Goal: Information Seeking & Learning: Learn about a topic

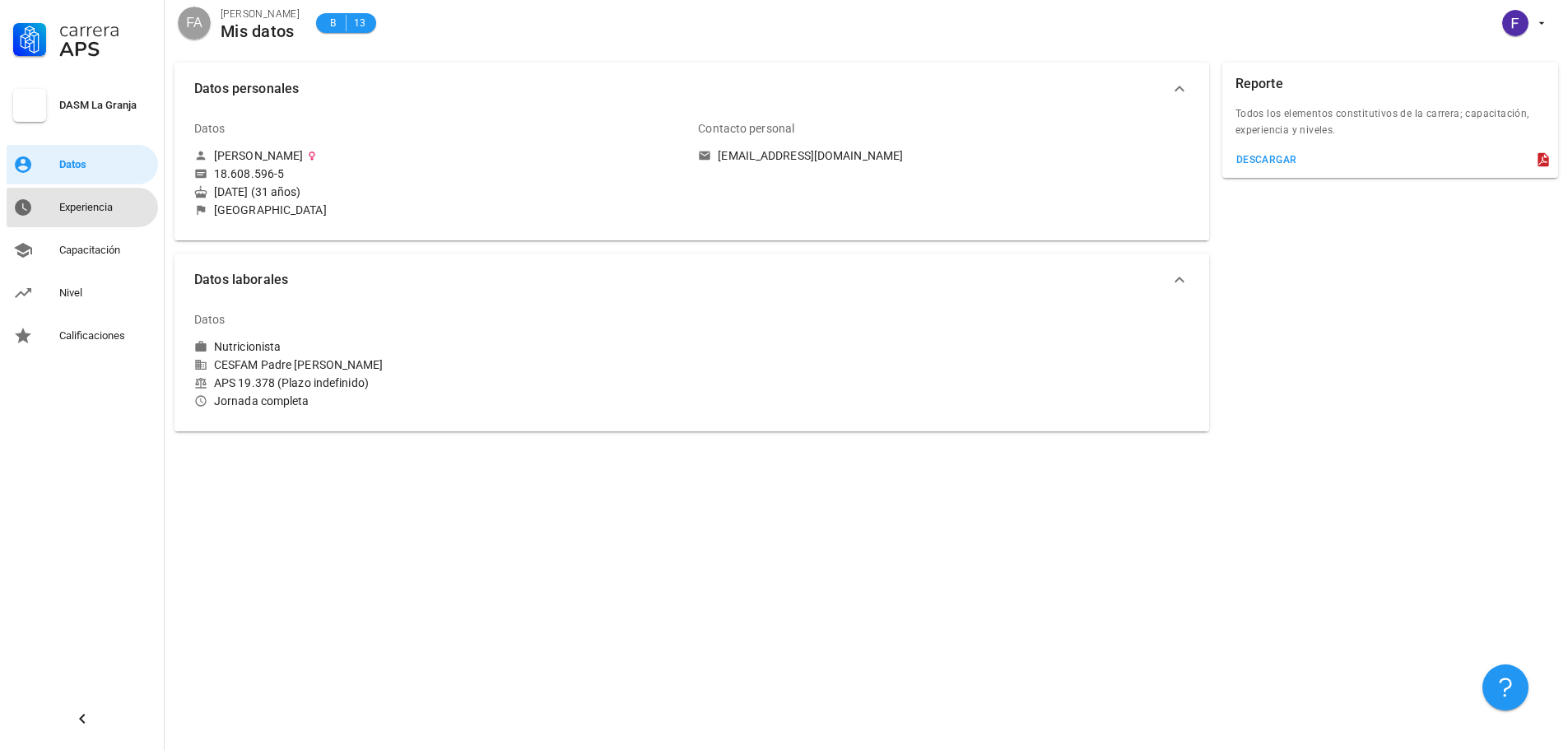
click at [127, 205] on div "Experiencia" at bounding box center [105, 208] width 92 height 13
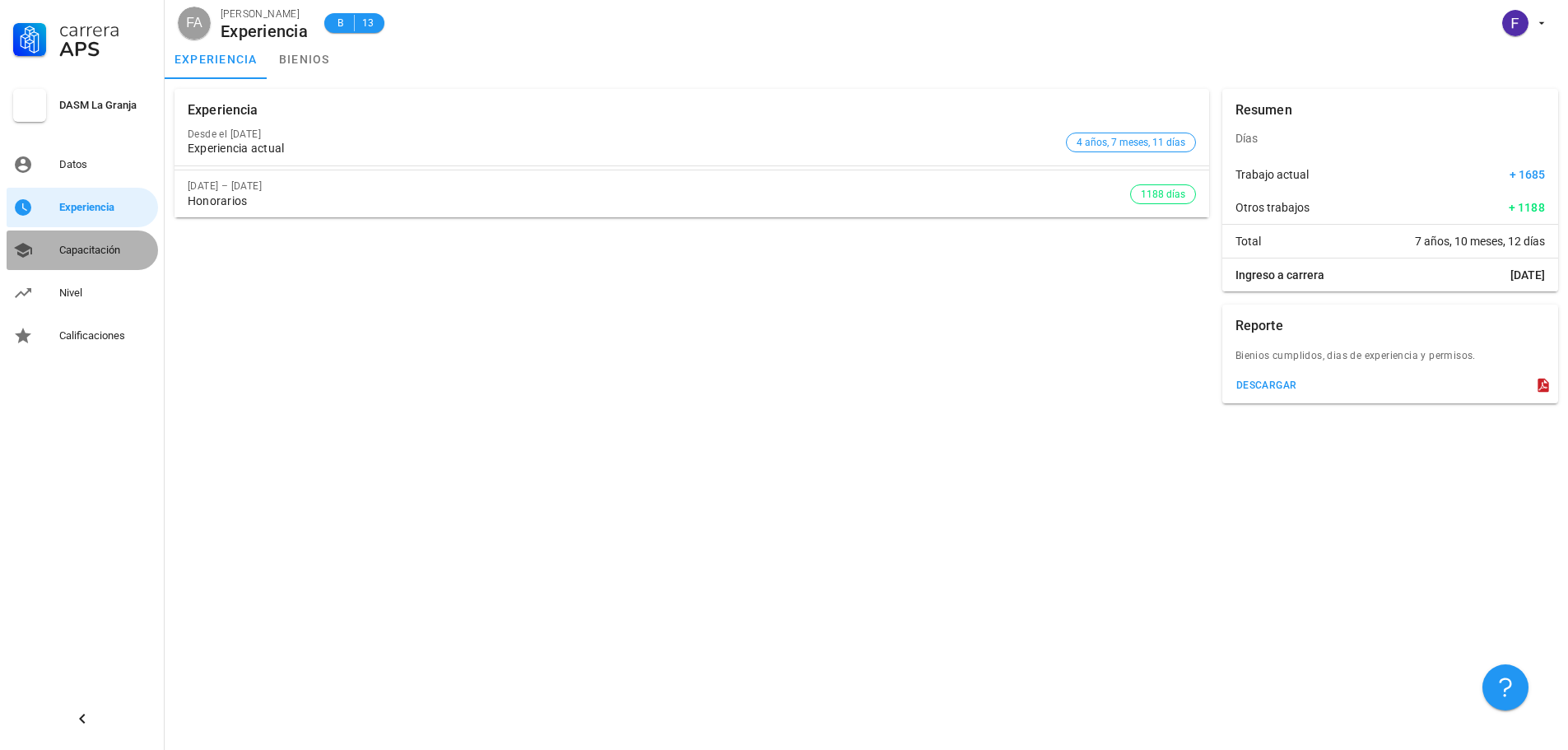
click at [116, 237] on div "Capacitación" at bounding box center [105, 250] width 92 height 26
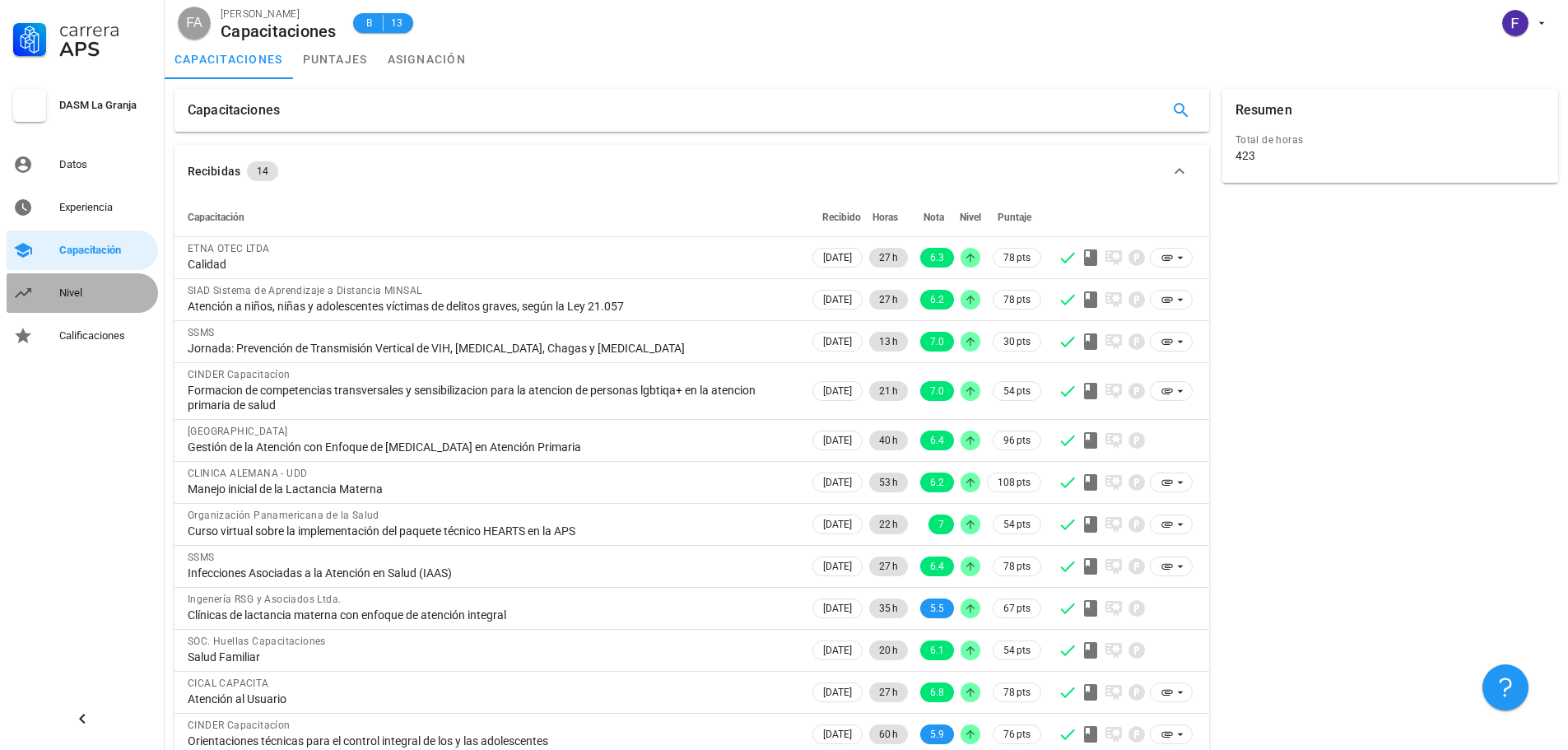
click at [100, 279] on link "Nivel" at bounding box center [82, 293] width 151 height 40
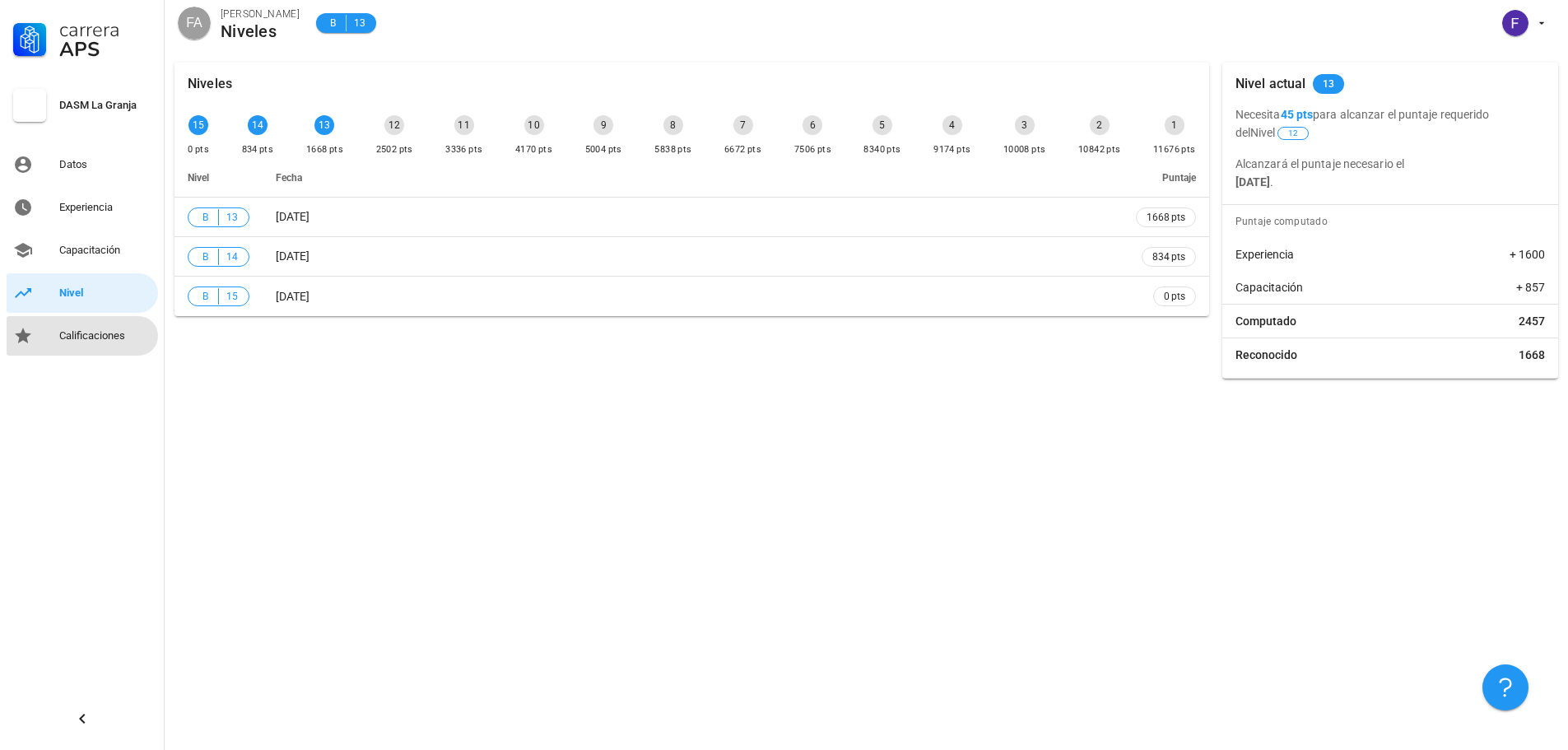
click at [110, 327] on div "Calificaciones" at bounding box center [105, 335] width 92 height 26
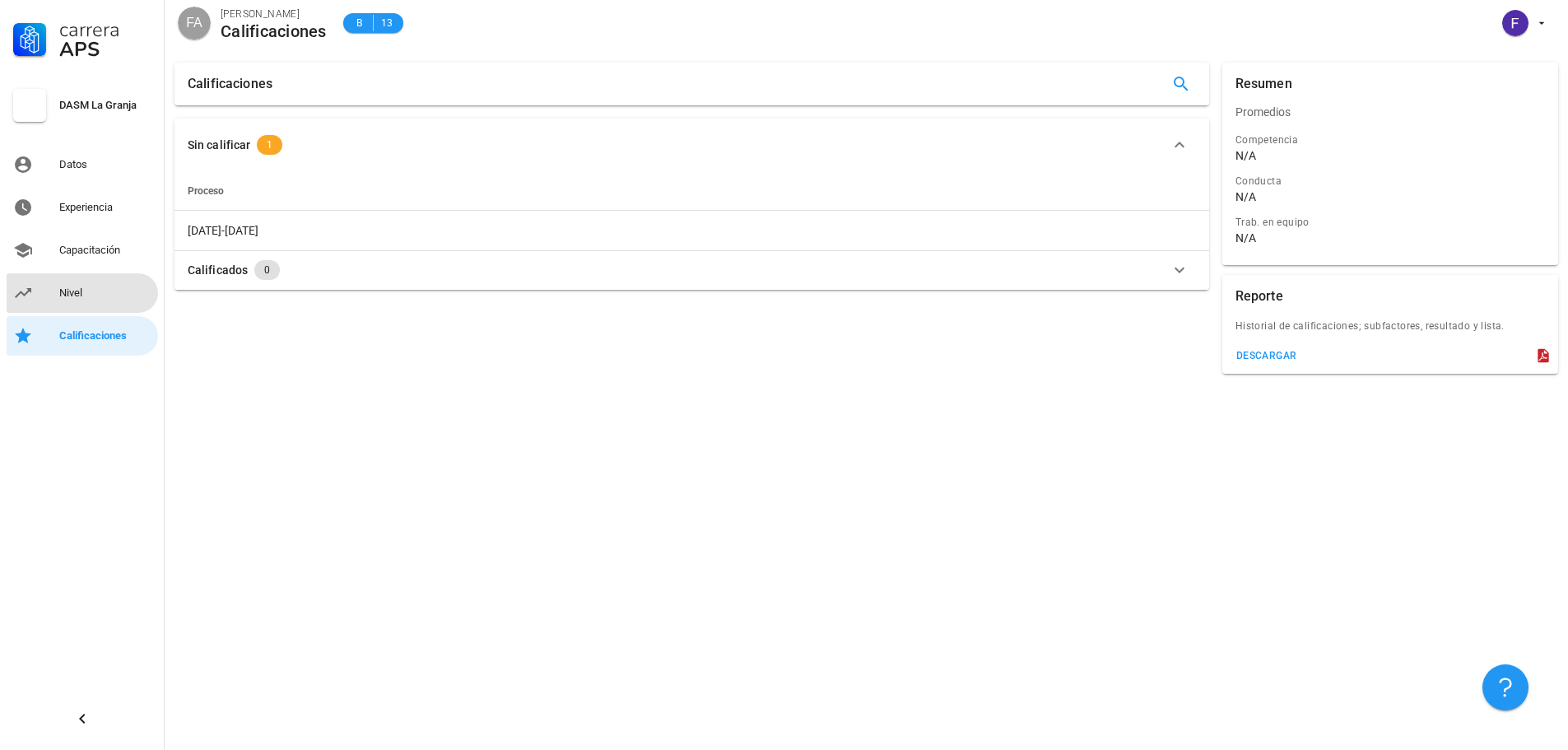
click at [127, 289] on div "Nivel" at bounding box center [105, 293] width 92 height 13
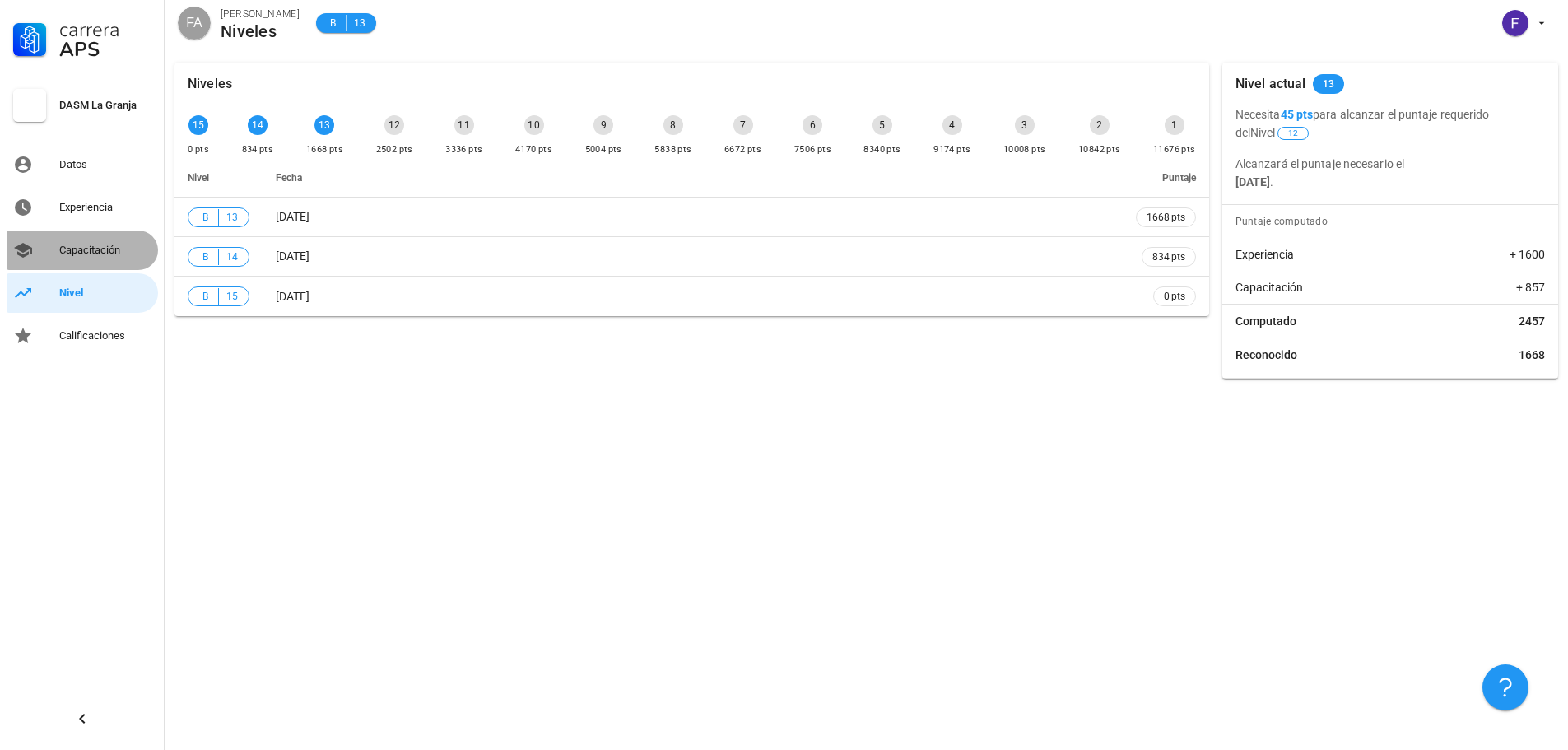
click at [97, 262] on div "Capacitación" at bounding box center [105, 250] width 92 height 26
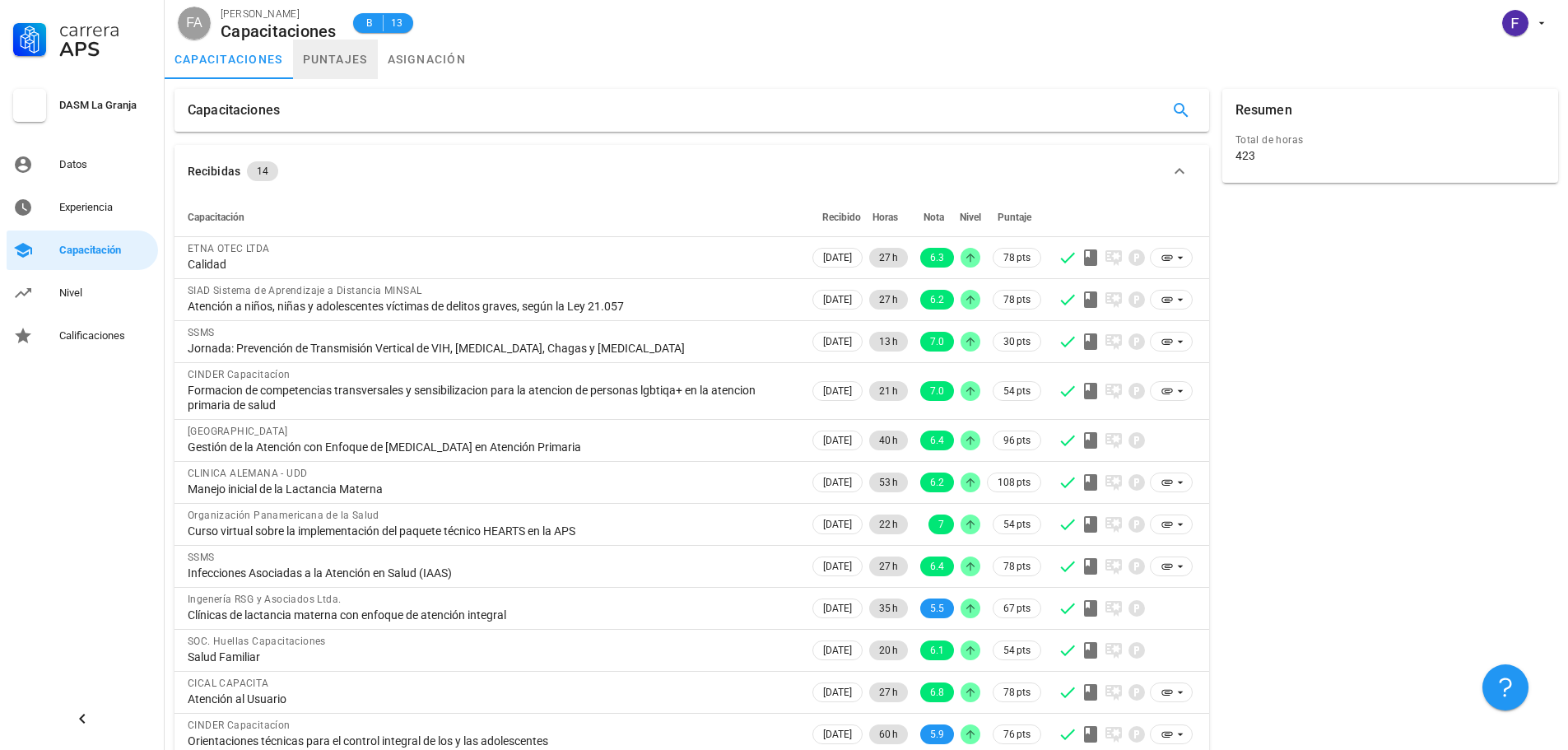
click at [332, 67] on link "puntajes" at bounding box center [335, 59] width 84 height 40
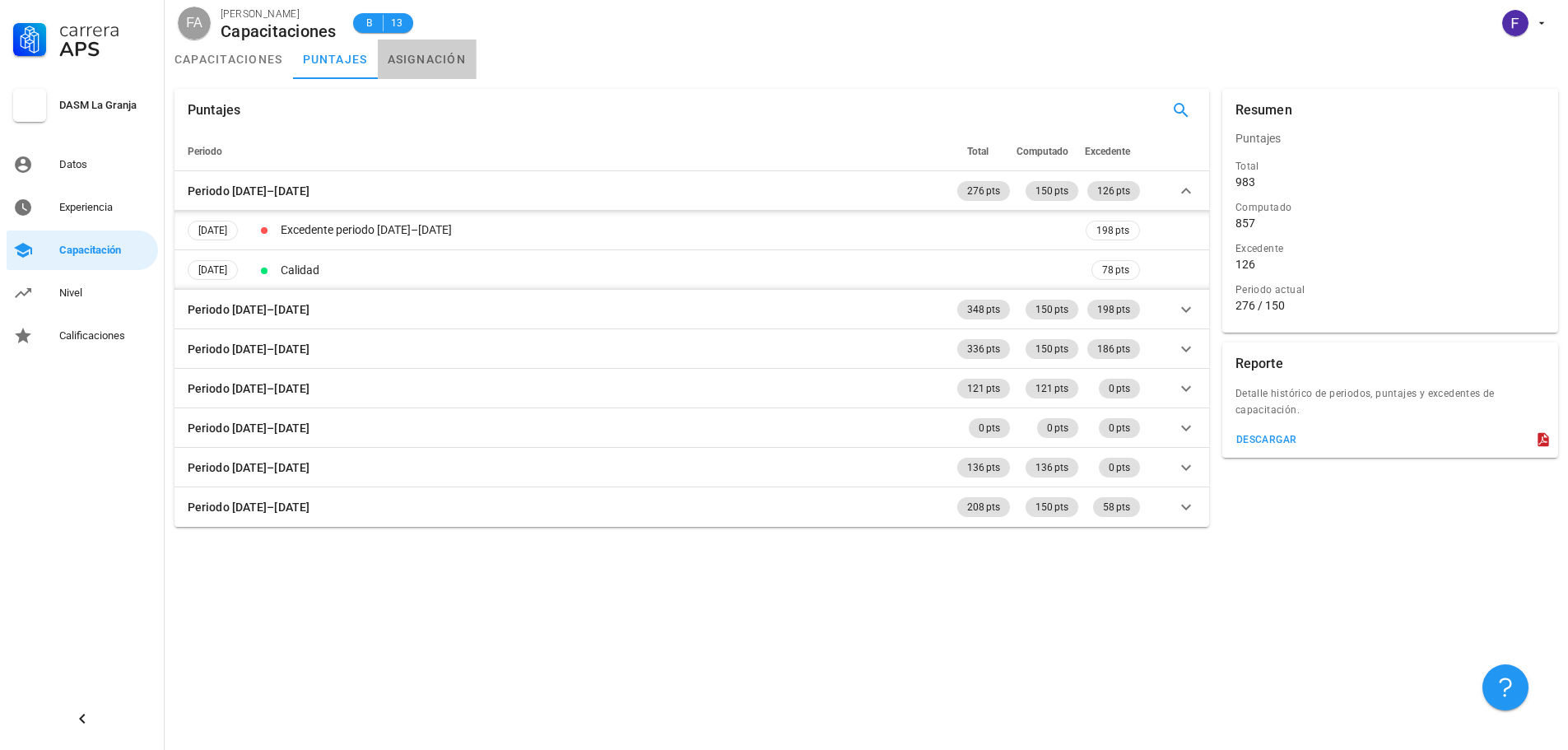
click at [427, 62] on link "asignación" at bounding box center [427, 59] width 99 height 40
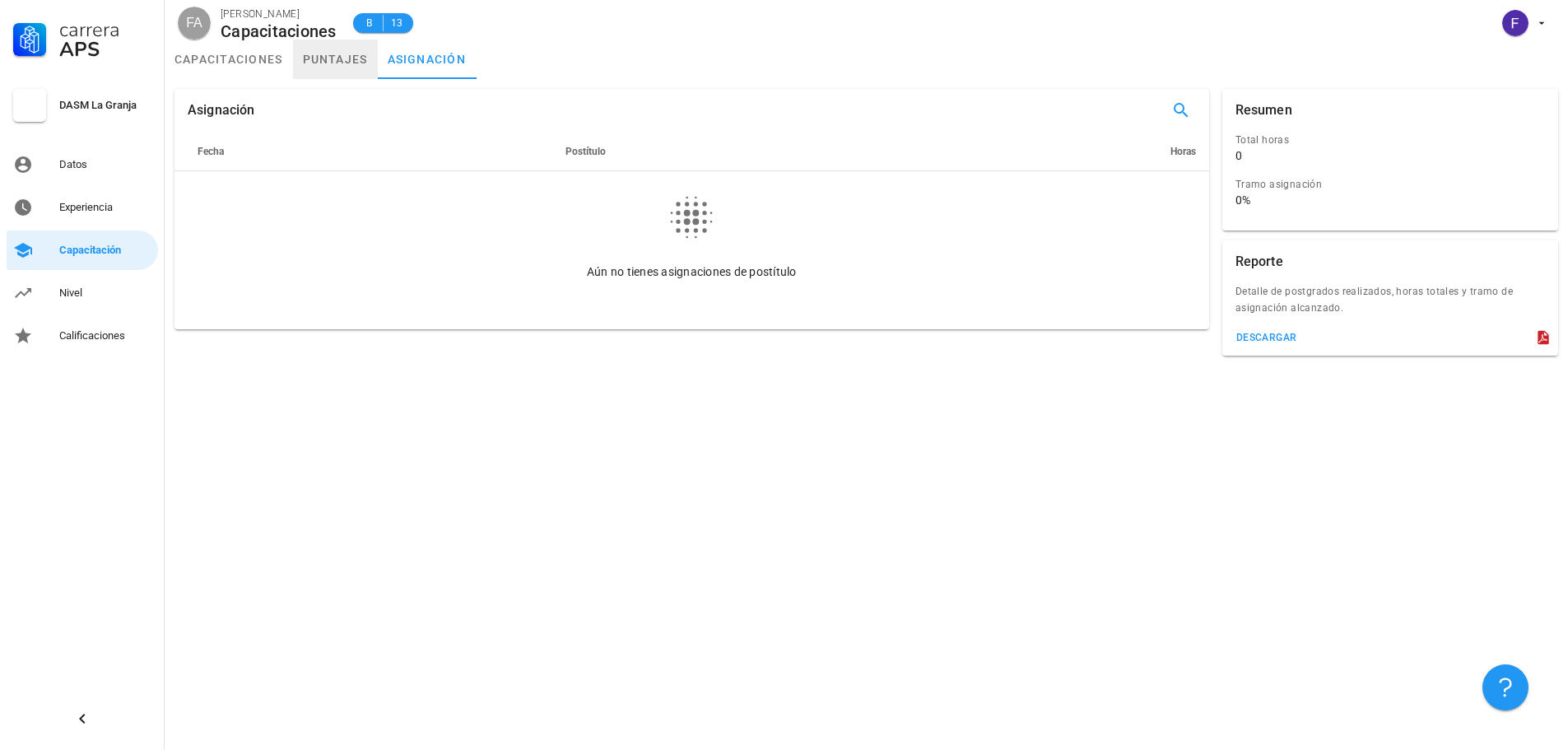
click at [345, 67] on link "puntajes" at bounding box center [335, 59] width 84 height 40
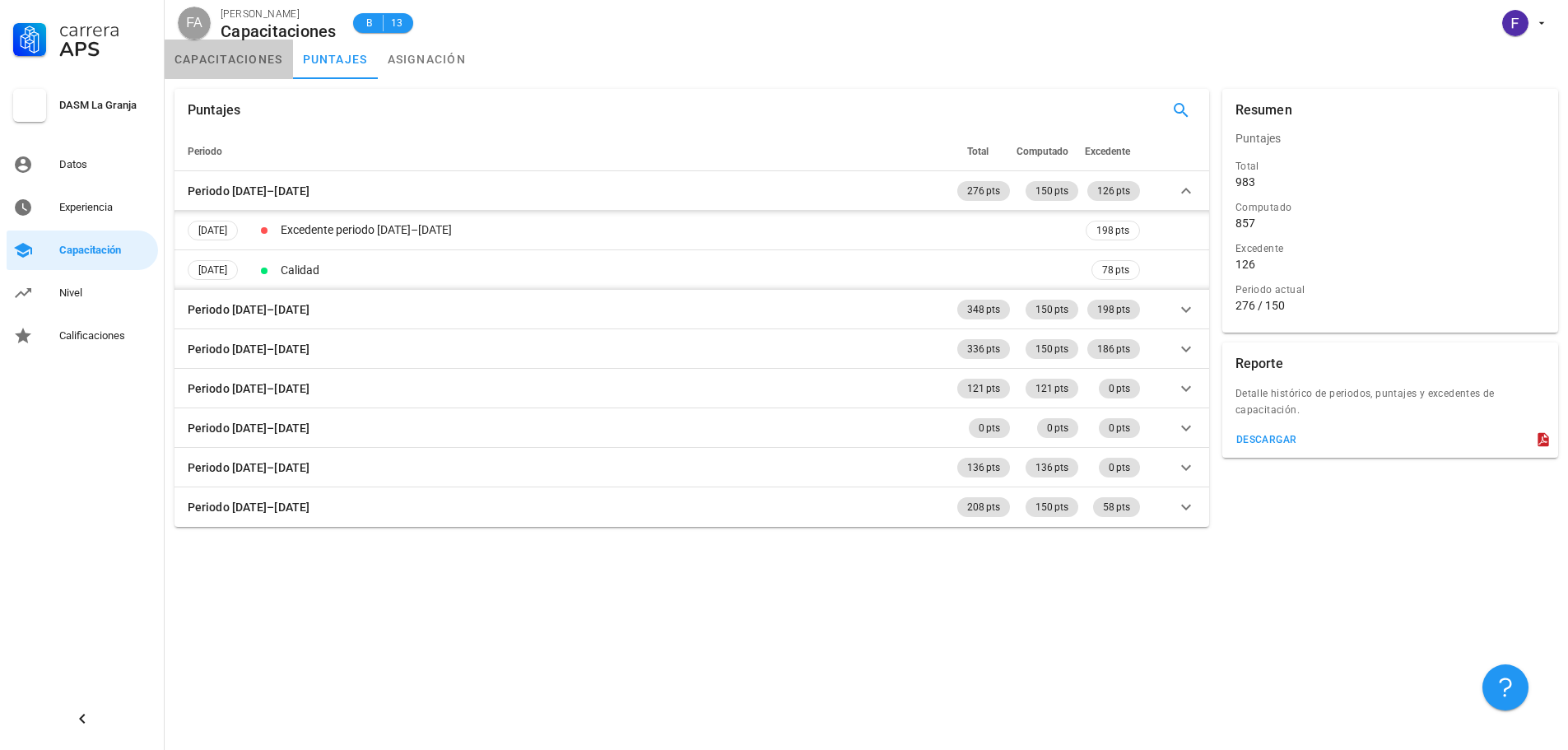
click at [245, 46] on link "capacitaciones" at bounding box center [229, 59] width 128 height 40
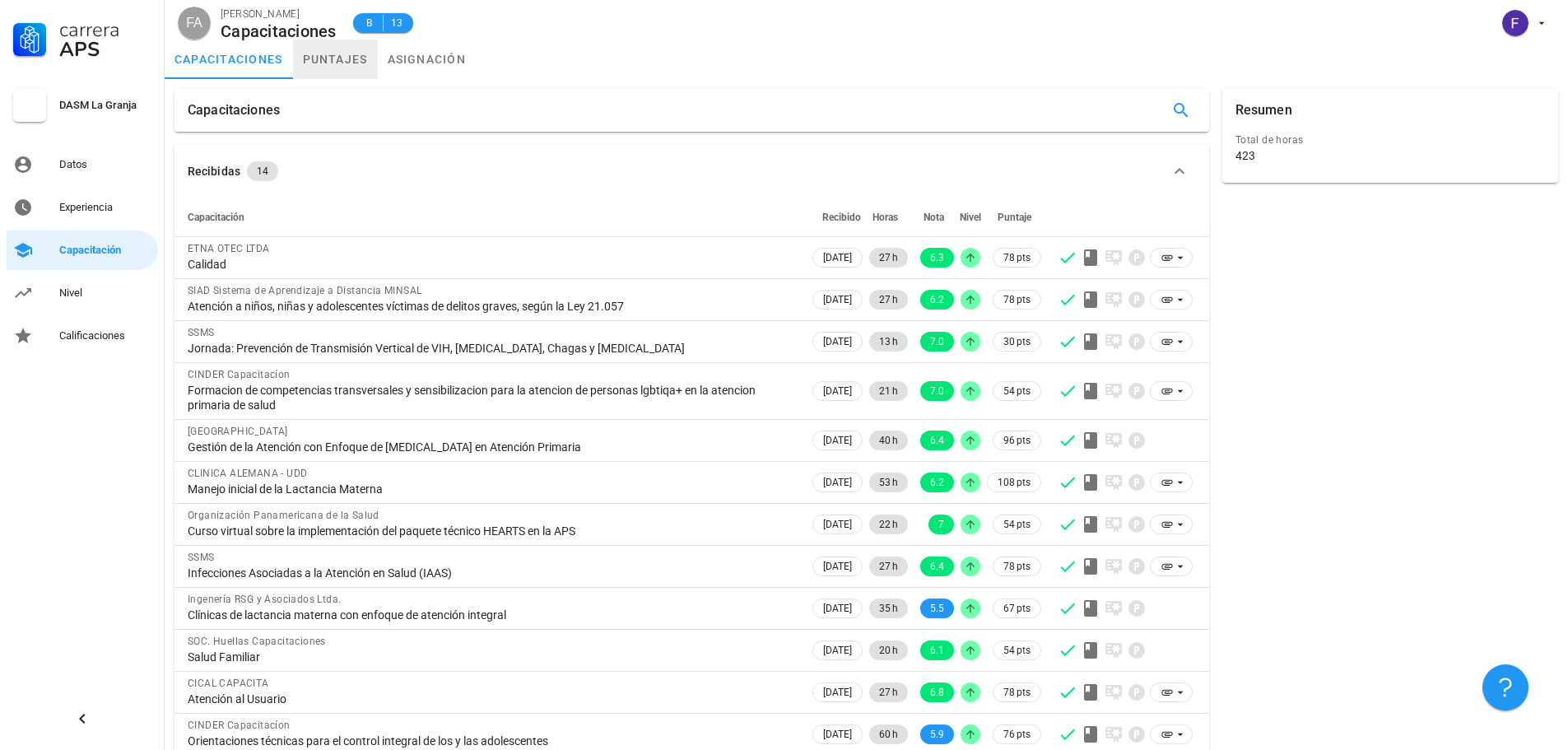
click at [317, 51] on link "puntajes" at bounding box center [335, 59] width 84 height 40
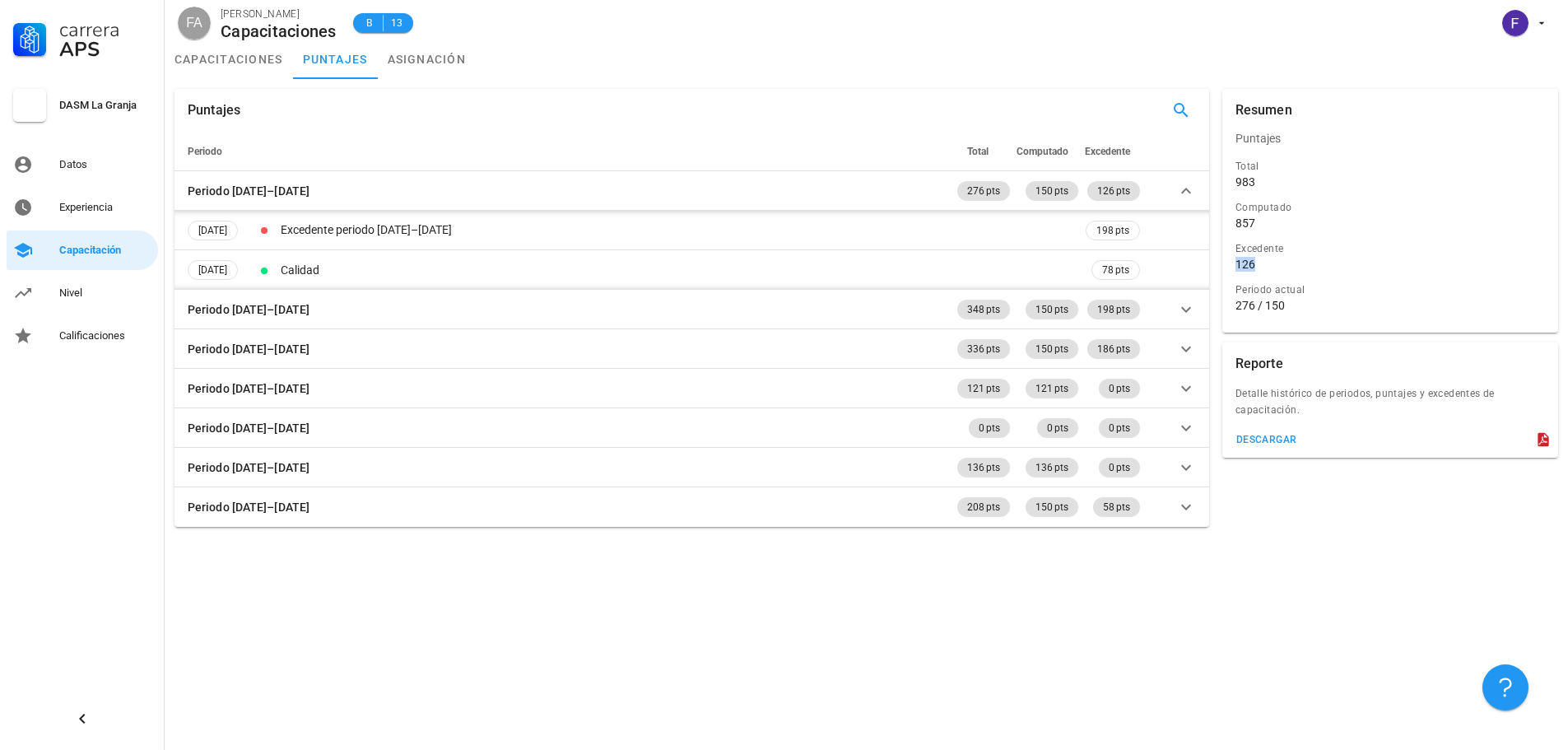
drag, startPoint x: 1231, startPoint y: 258, endPoint x: 1264, endPoint y: 268, distance: 34.5
click at [1264, 268] on div "Excedente 126" at bounding box center [1390, 257] width 316 height 41
click at [1264, 268] on div "126" at bounding box center [1390, 264] width 310 height 15
click at [40, 295] on link "Nivel" at bounding box center [82, 293] width 151 height 40
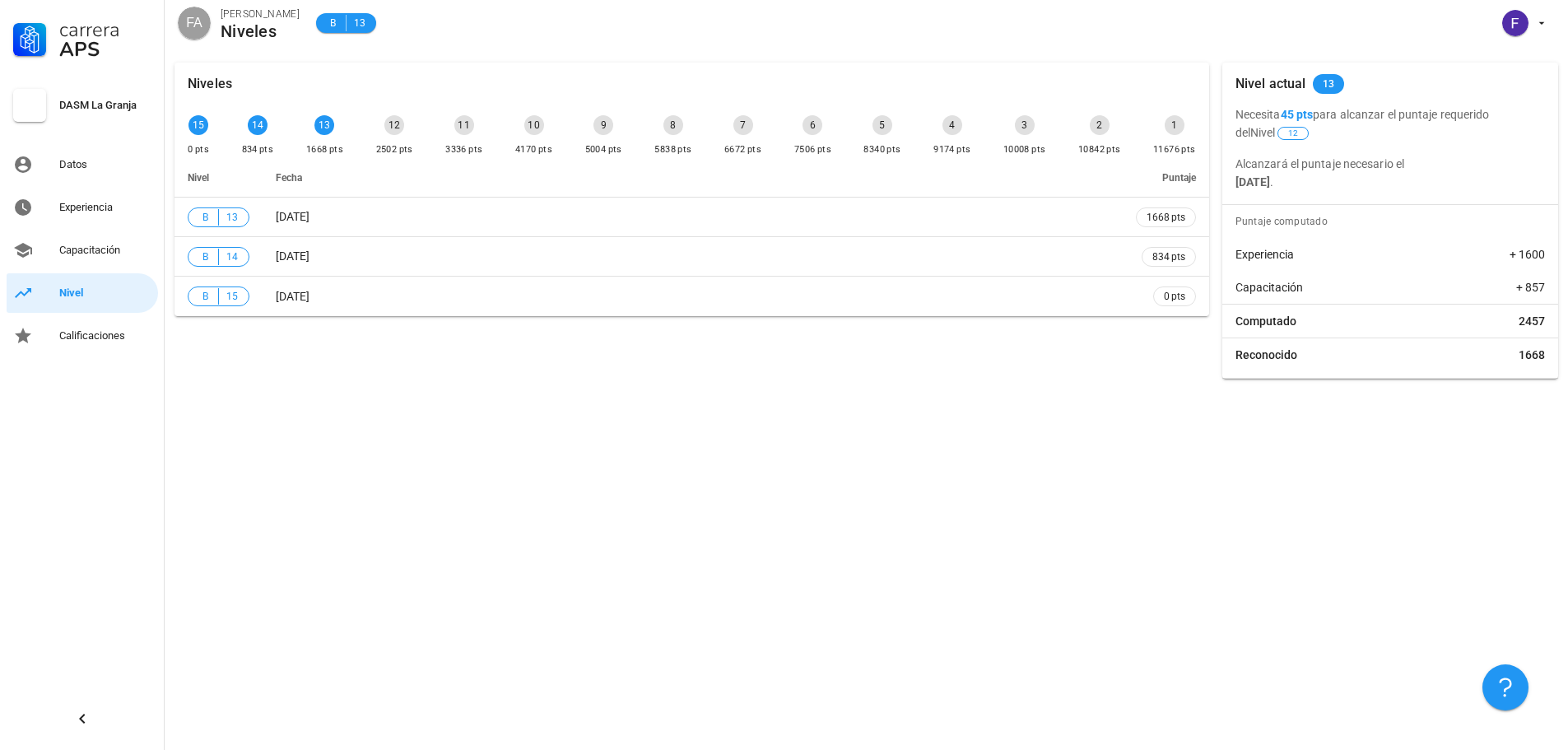
drag, startPoint x: 1290, startPoint y: 114, endPoint x: 1358, endPoint y: 117, distance: 68.1
click at [1358, 117] on p "Necesita 45 pts para alcanzar el puntaje requerido del Nivel 12" at bounding box center [1390, 123] width 310 height 36
click at [1390, 138] on p "Necesita 45 pts para alcanzar el puntaje requerido del Nivel 12" at bounding box center [1390, 123] width 310 height 36
drag, startPoint x: 1246, startPoint y: 185, endPoint x: 1422, endPoint y: 193, distance: 176.2
click at [1422, 193] on div "Nivel actual 13 Necesita 45 pts para alcanzar el puntaje requerido del Nivel 12…" at bounding box center [1391, 220] width 336 height 316
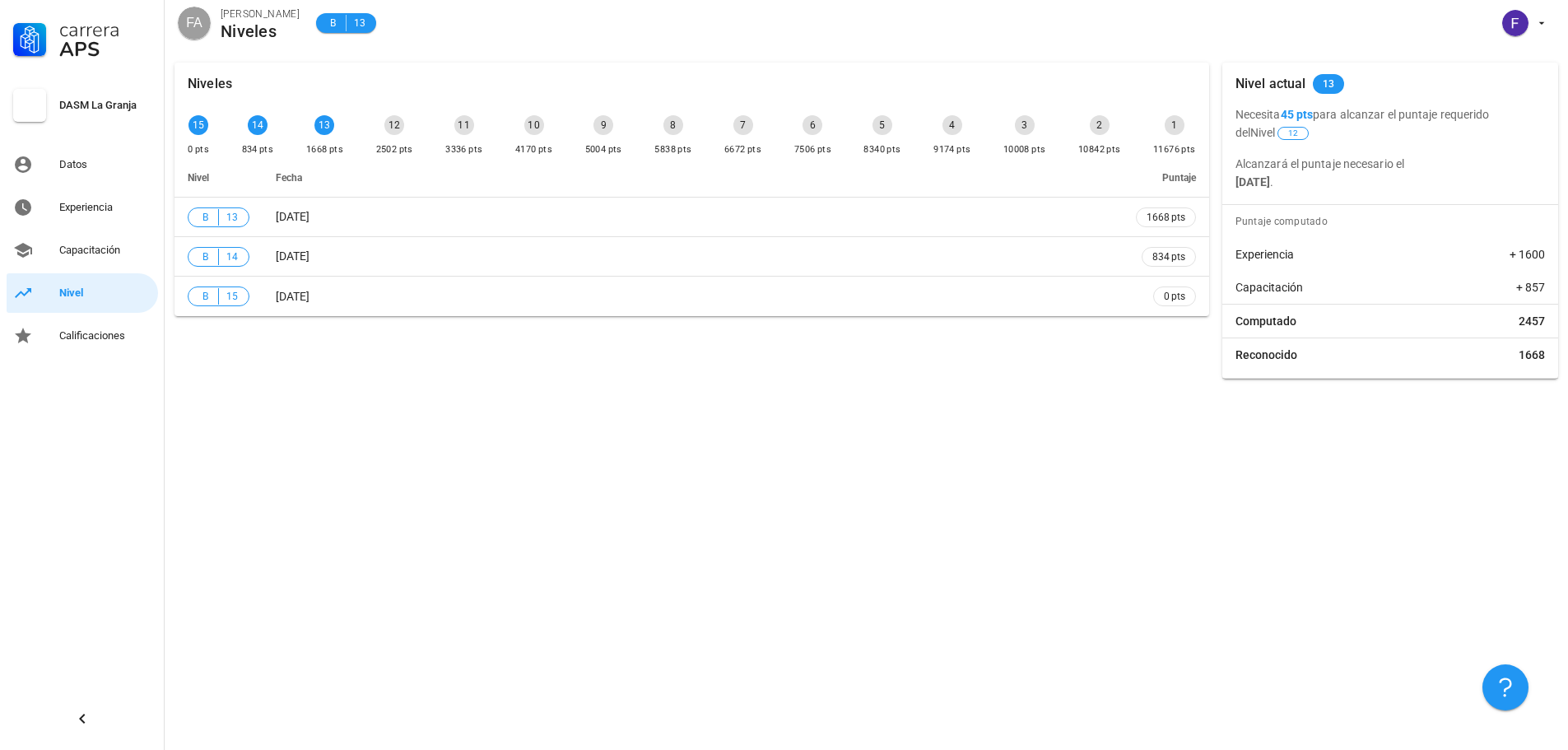
click at [1422, 193] on div "Nivel actual 13 Necesita 45 pts para alcanzar el puntaje requerido del Nivel 12…" at bounding box center [1391, 220] width 336 height 316
drag, startPoint x: 1288, startPoint y: 112, endPoint x: 1319, endPoint y: 108, distance: 31.3
click at [1314, 108] on b "45 pts" at bounding box center [1297, 115] width 33 height 13
click at [1475, 323] on div "Computado 2457" at bounding box center [1391, 321] width 336 height 33
drag, startPoint x: 385, startPoint y: 153, endPoint x: 417, endPoint y: 153, distance: 32.0
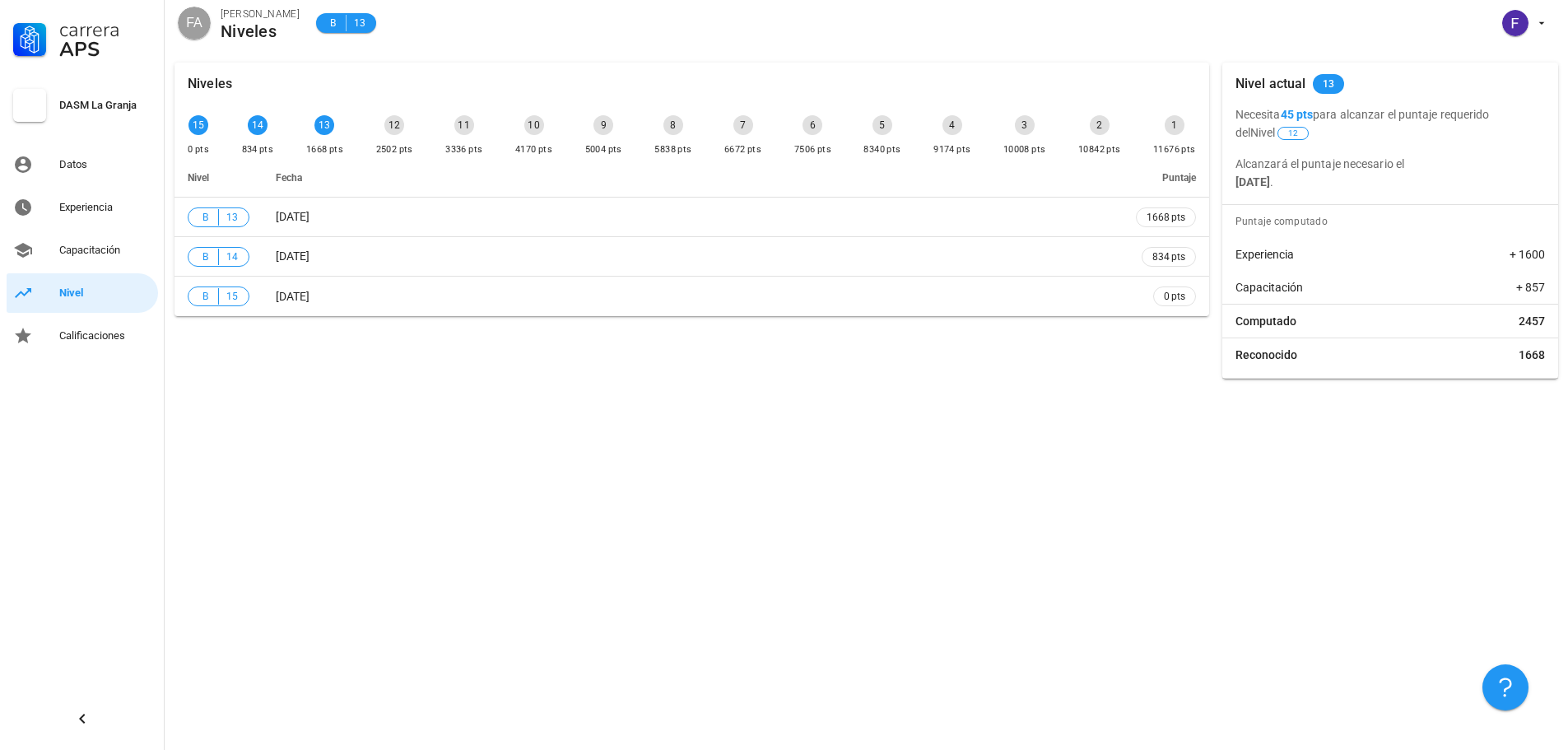
click at [417, 153] on div "15 0 pts 14 834 pts 13 1668 pts 12 2502 pts 11 3336 pts 10 4170 pts 9 5004 pts …" at bounding box center [692, 137] width 1015 height 50
drag, startPoint x: 372, startPoint y: 154, endPoint x: 414, endPoint y: 157, distance: 42.1
click at [414, 157] on div "12 2502 pts" at bounding box center [395, 137] width 44 height 50
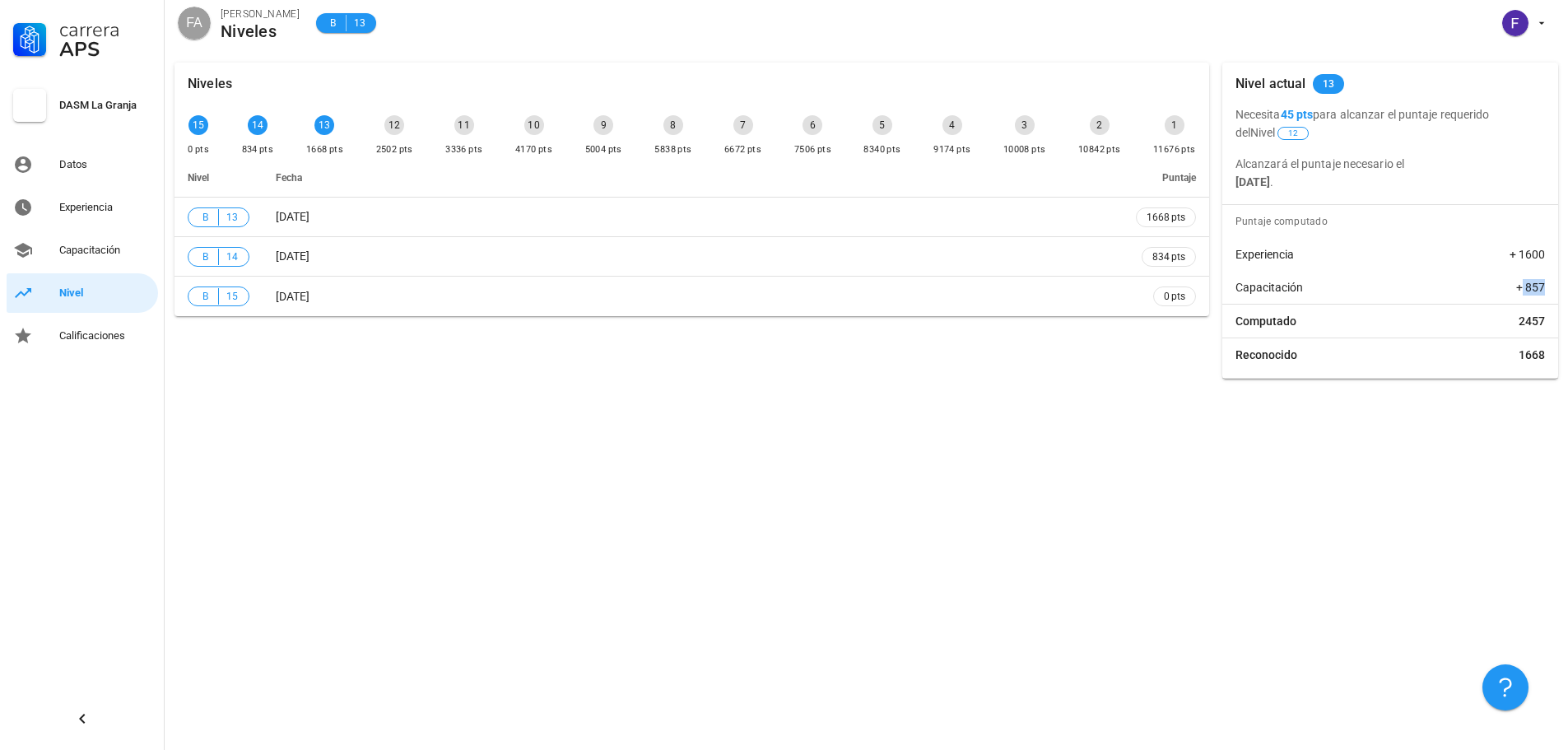
drag, startPoint x: 1533, startPoint y: 289, endPoint x: 1554, endPoint y: 290, distance: 21.0
click at [1554, 290] on div "Capacitación + 857" at bounding box center [1391, 287] width 336 height 33
click at [102, 251] on div "Capacitación" at bounding box center [105, 251] width 92 height 13
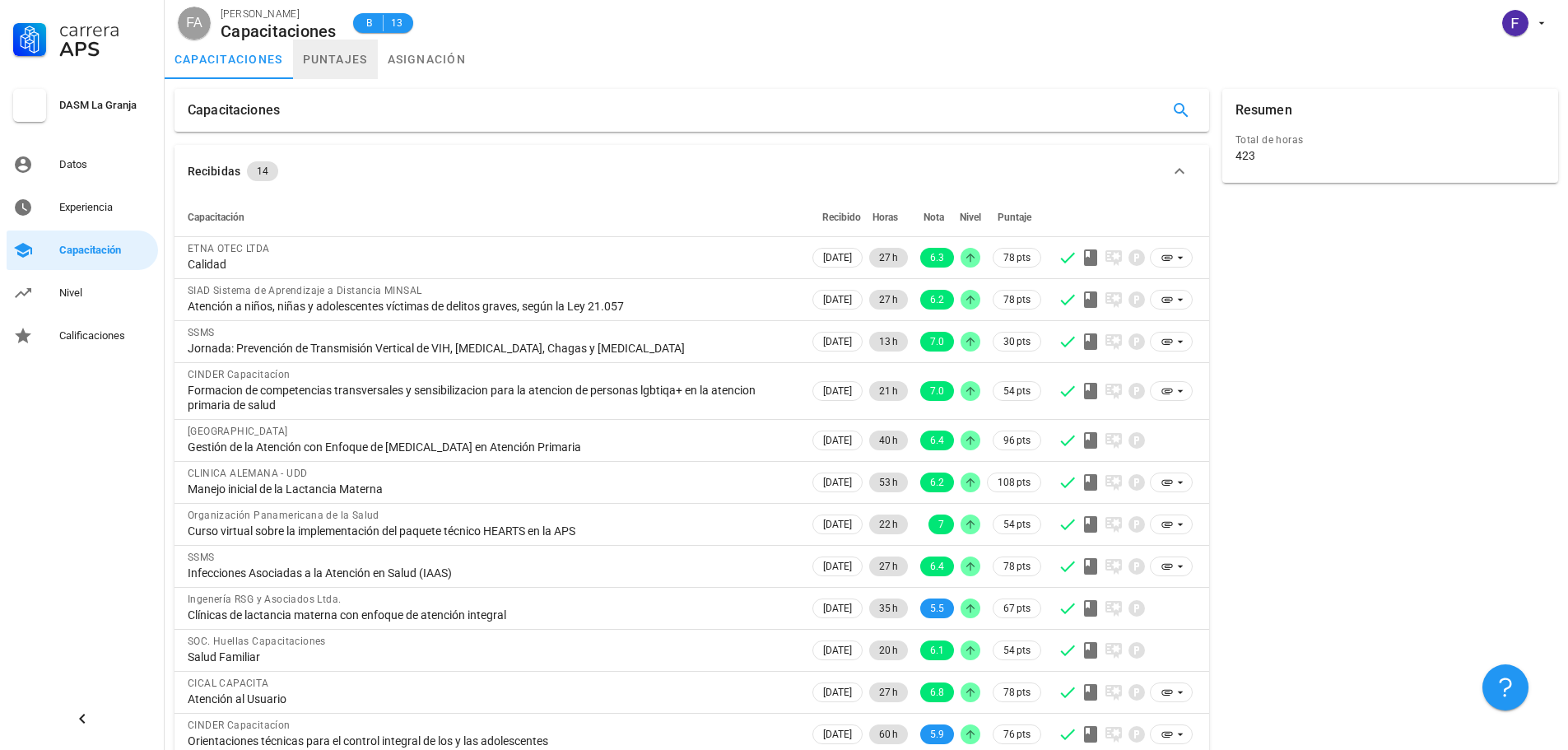
click at [344, 59] on link "puntajes" at bounding box center [335, 59] width 84 height 40
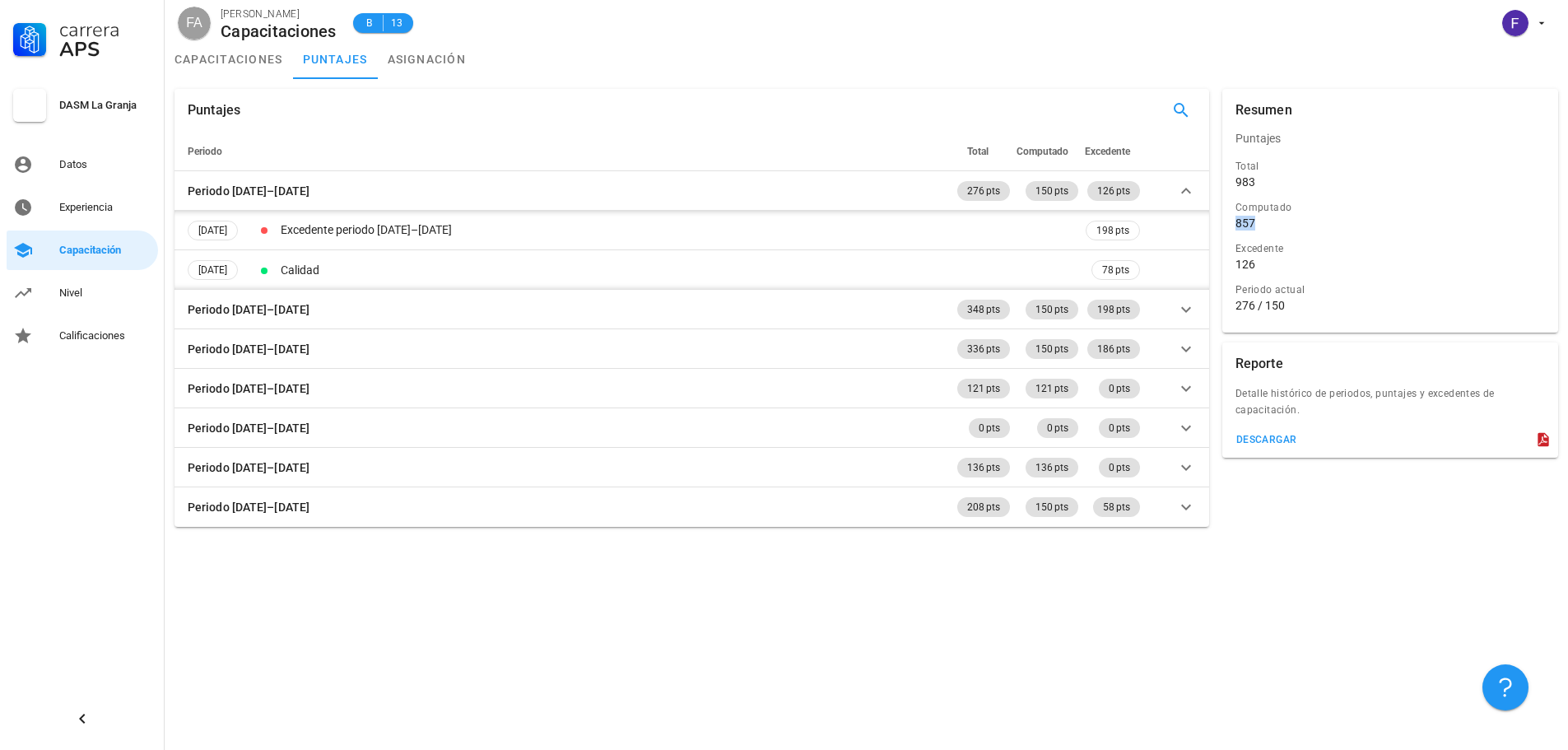
drag, startPoint x: 1237, startPoint y: 221, endPoint x: 1257, endPoint y: 225, distance: 20.4
click at [1257, 225] on div "857" at bounding box center [1390, 224] width 310 height 15
click at [1258, 242] on div "Excedente" at bounding box center [1390, 249] width 310 height 17
click at [111, 213] on div "Experiencia" at bounding box center [105, 208] width 92 height 13
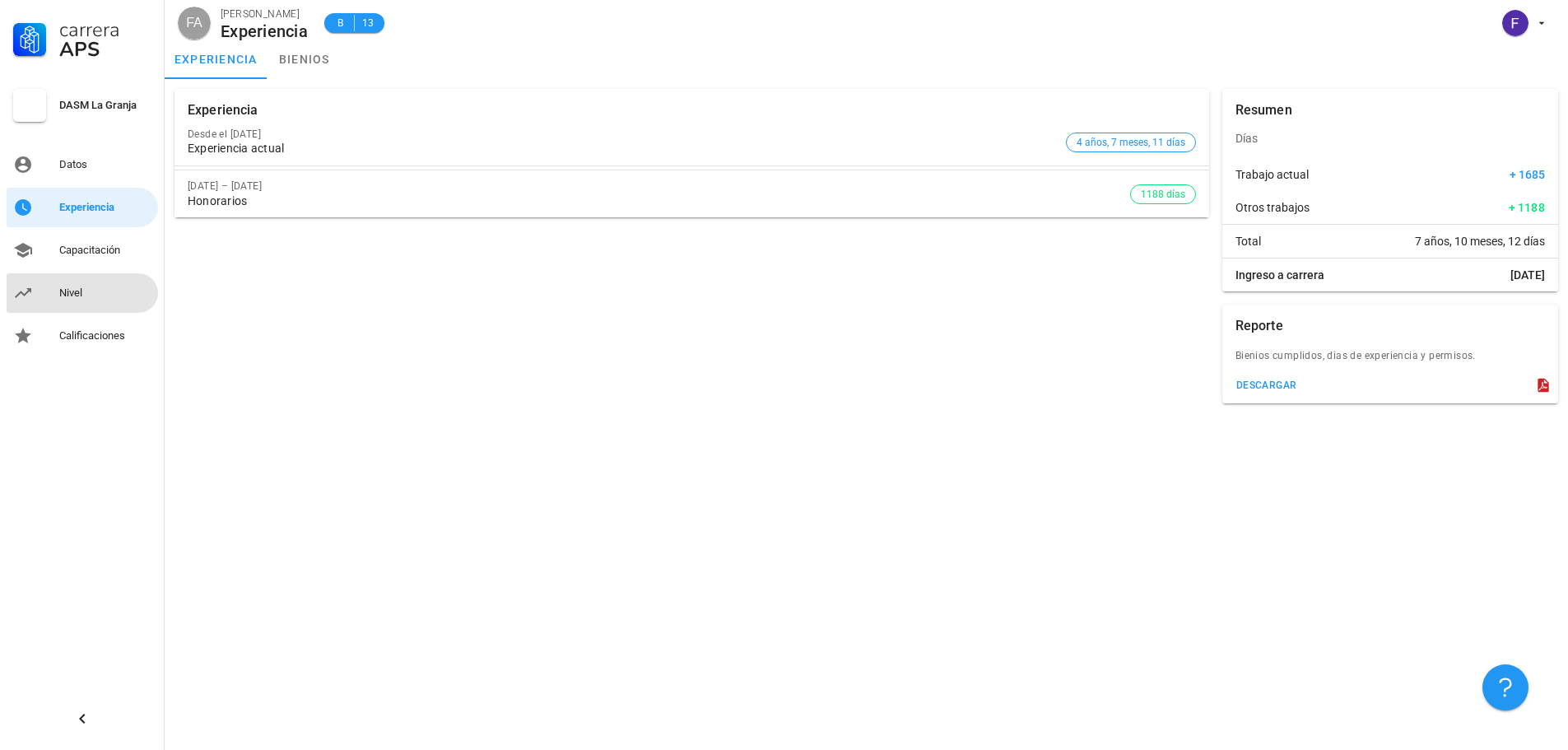
click at [91, 298] on div "Nivel" at bounding box center [105, 293] width 92 height 13
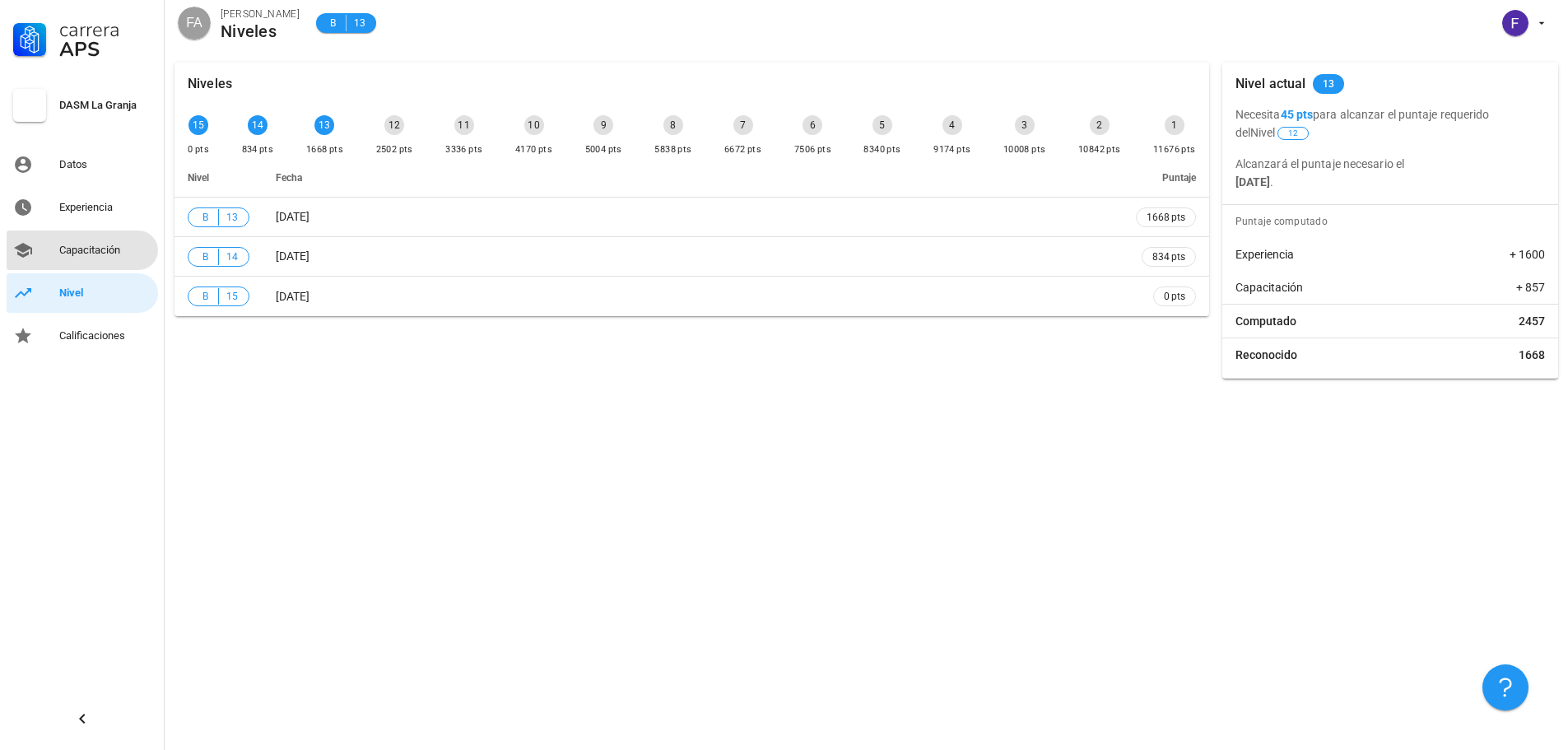
click at [74, 241] on div "Capacitación" at bounding box center [105, 250] width 92 height 26
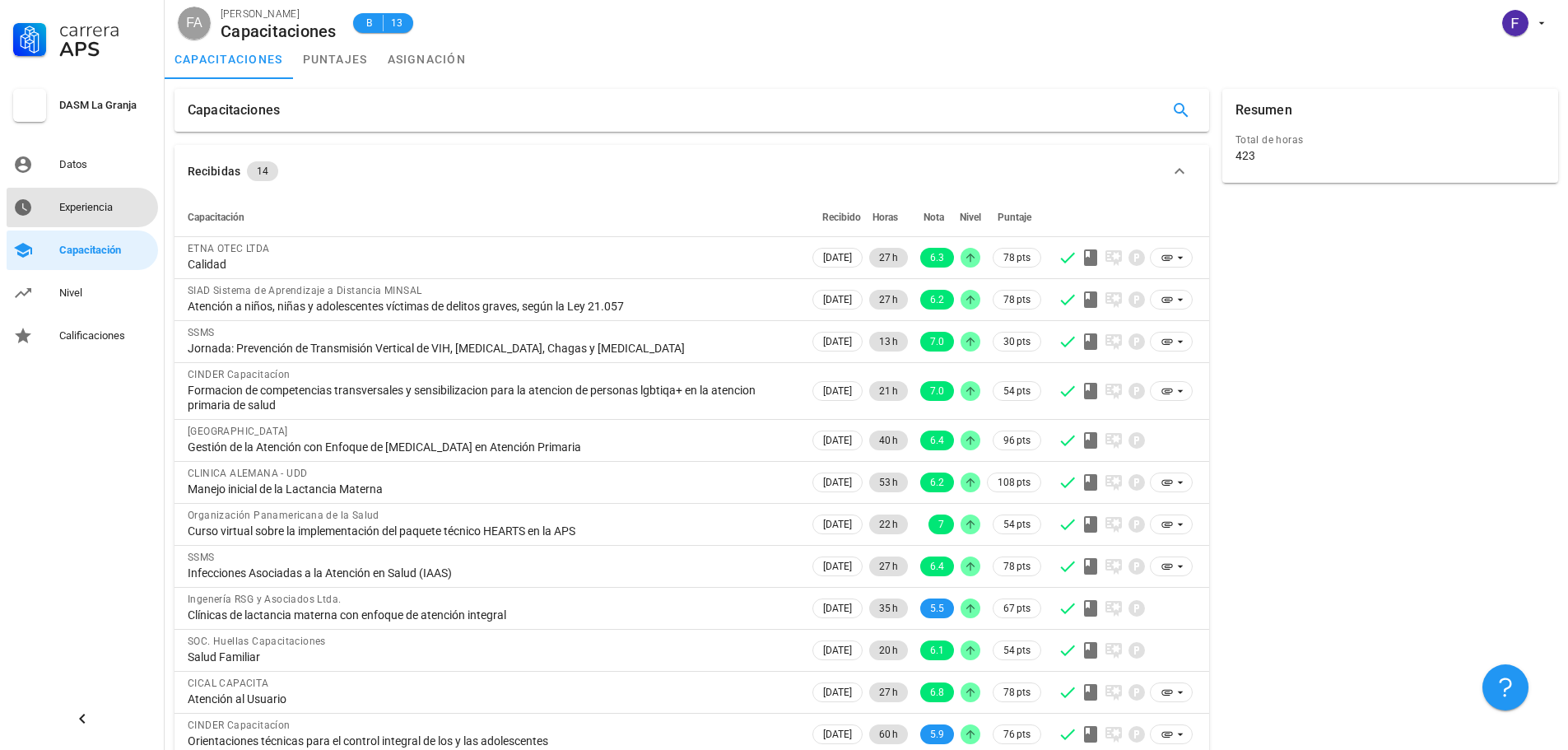
click at [88, 211] on div "Experiencia" at bounding box center [105, 208] width 92 height 13
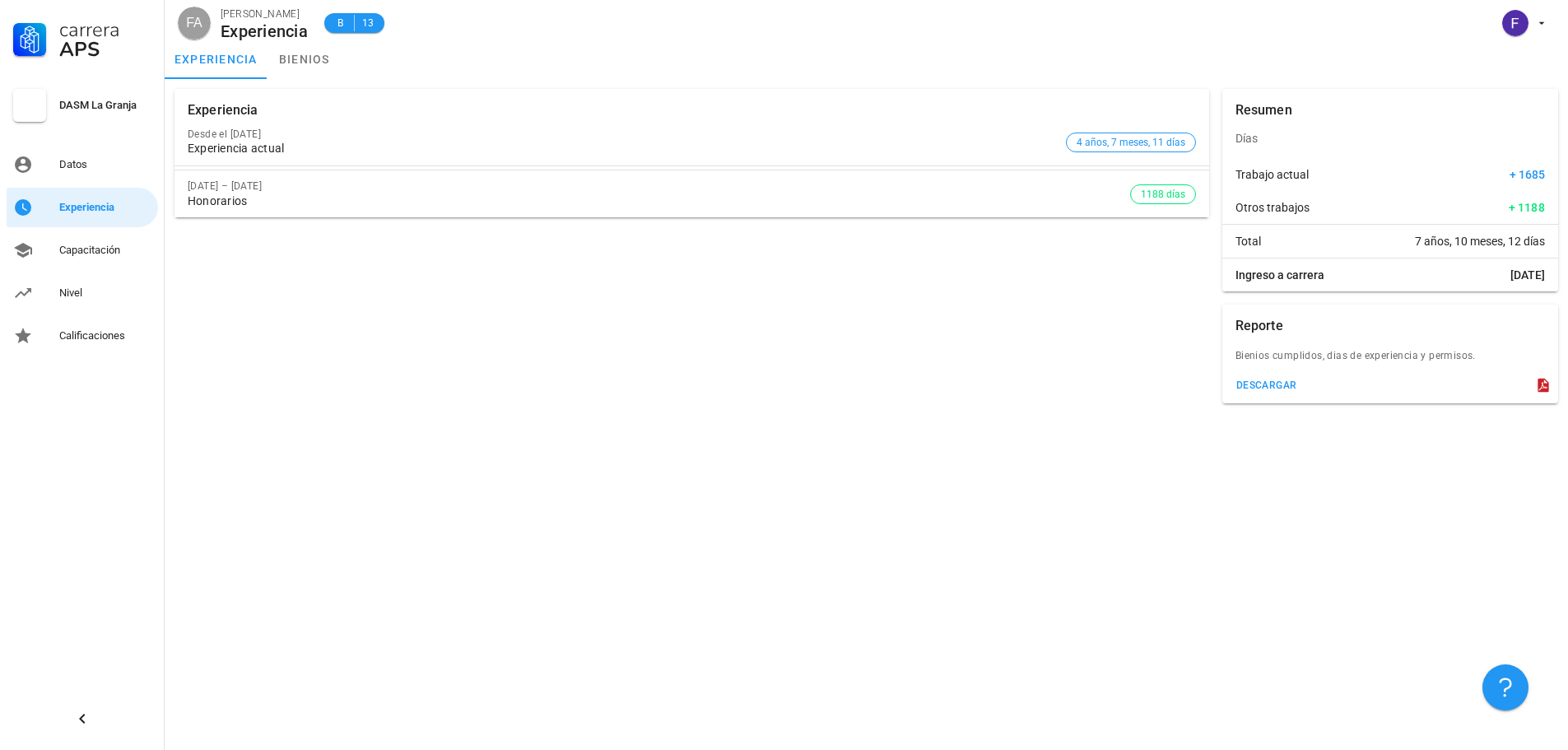
click at [80, 100] on div "DASM La Granja" at bounding box center [105, 105] width 92 height 13
click at [27, 102] on div at bounding box center [30, 105] width 33 height 33
click at [43, 169] on link "Datos" at bounding box center [82, 165] width 151 height 40
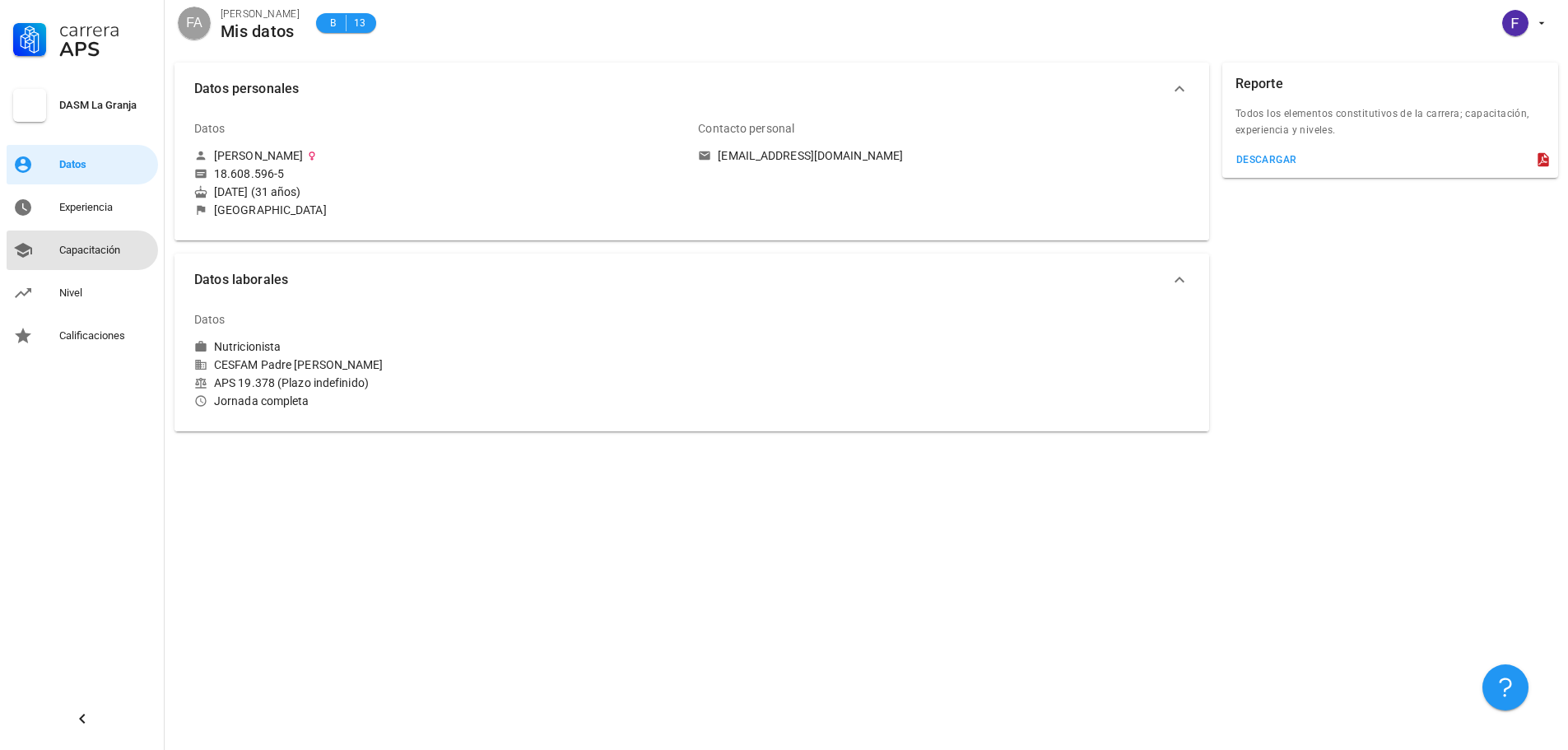
click at [112, 240] on div "Capacitación" at bounding box center [105, 250] width 92 height 26
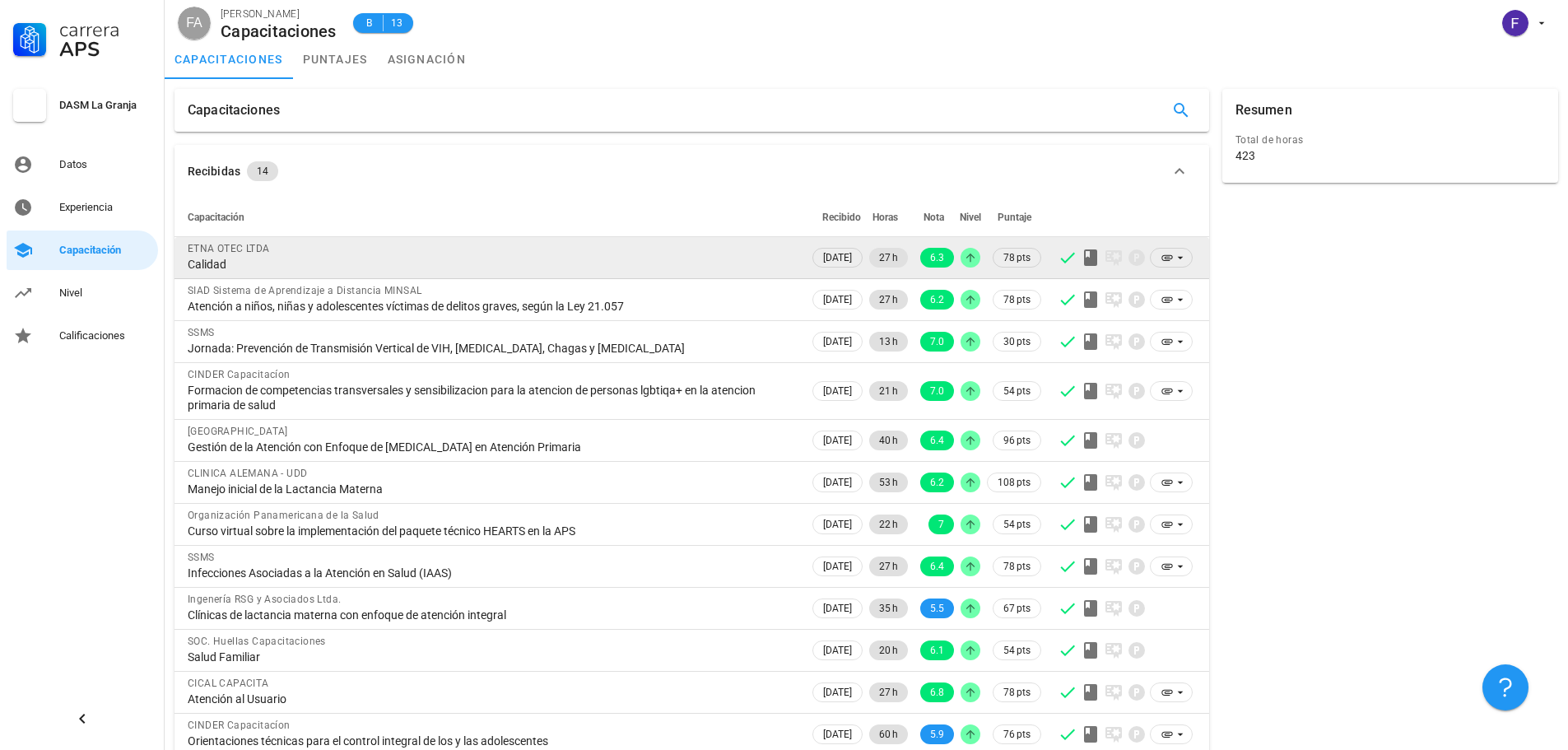
click at [273, 278] on td "ETNA OTEC LTDA Calidad" at bounding box center [492, 258] width 635 height 42
